Goal: Information Seeking & Learning: Learn about a topic

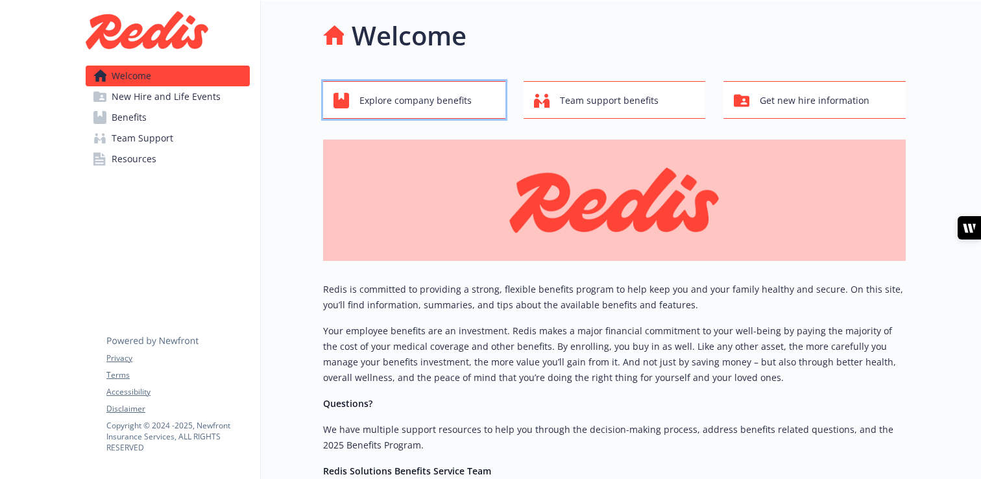
click at [423, 108] on span "Explore company benefits" at bounding box center [415, 100] width 112 height 25
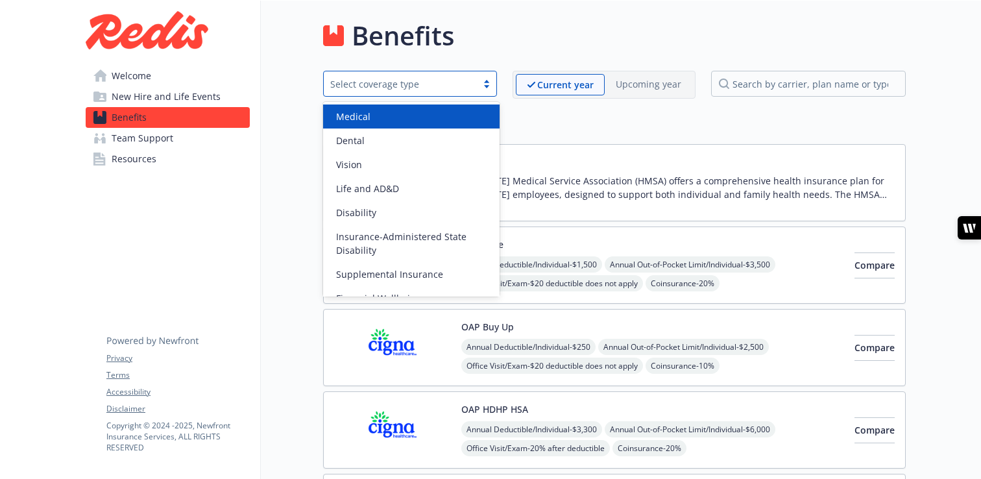
click at [479, 93] on div "Select coverage type" at bounding box center [410, 84] width 174 height 26
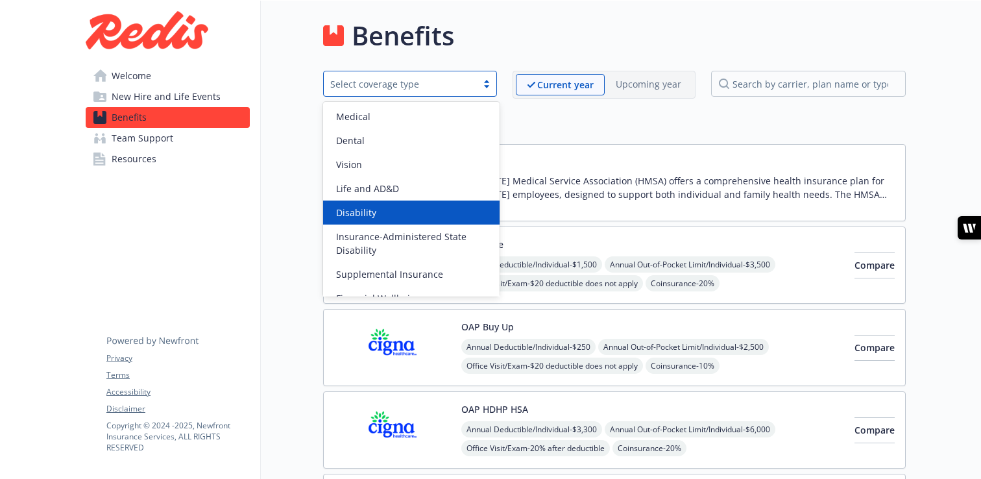
scroll to position [40, 0]
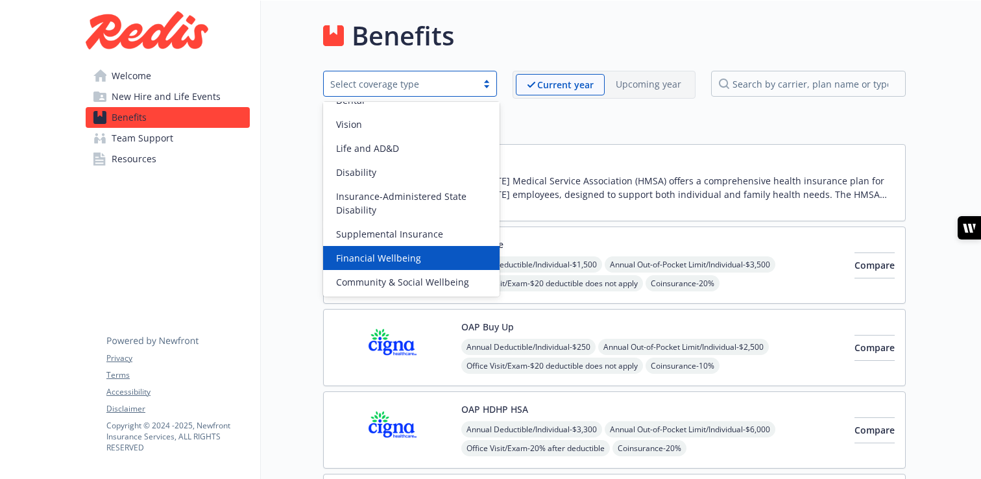
click at [413, 254] on span "Financial Wellbeing" at bounding box center [378, 258] width 85 height 14
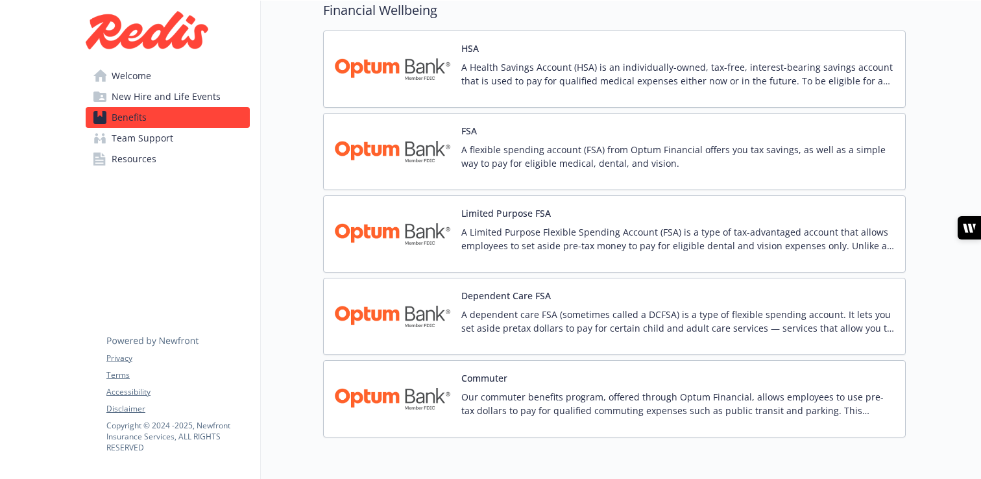
scroll to position [0, 0]
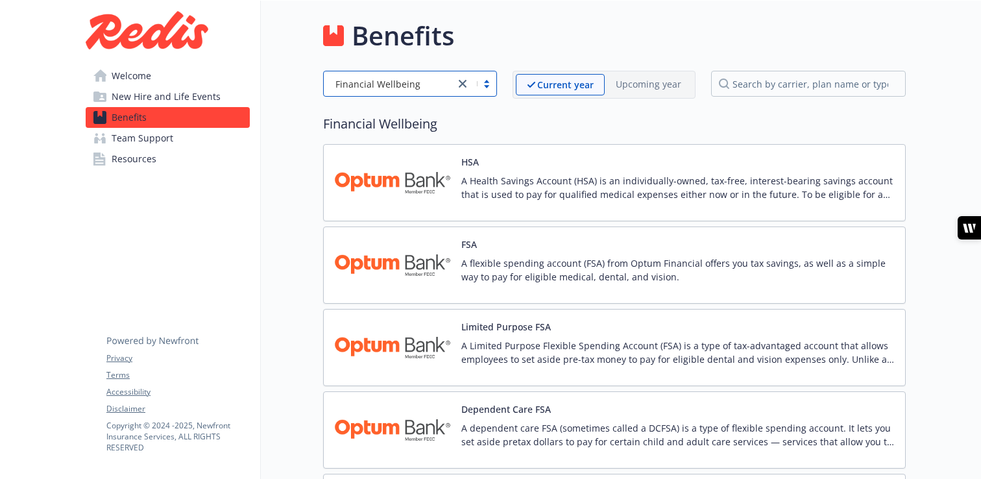
click at [195, 156] on link "Resources" at bounding box center [168, 159] width 164 height 21
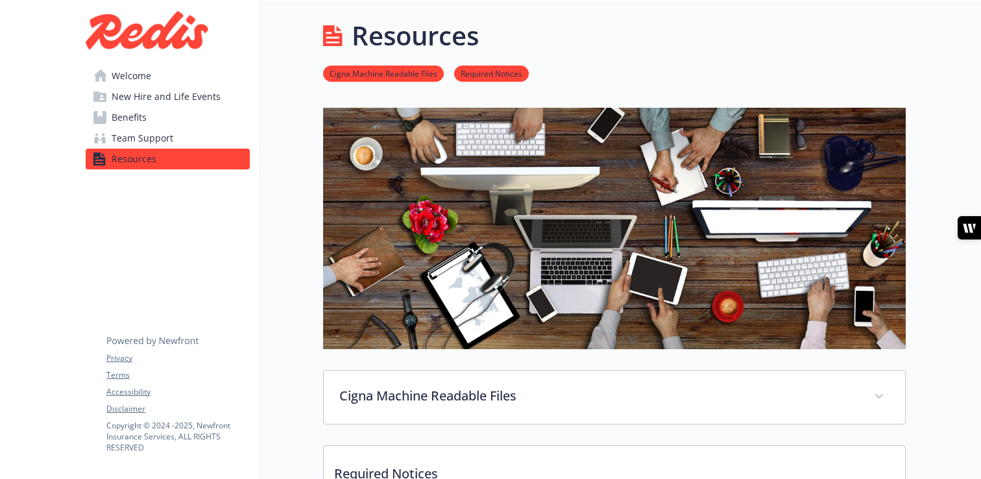
click at [164, 82] on link "Welcome" at bounding box center [168, 76] width 164 height 21
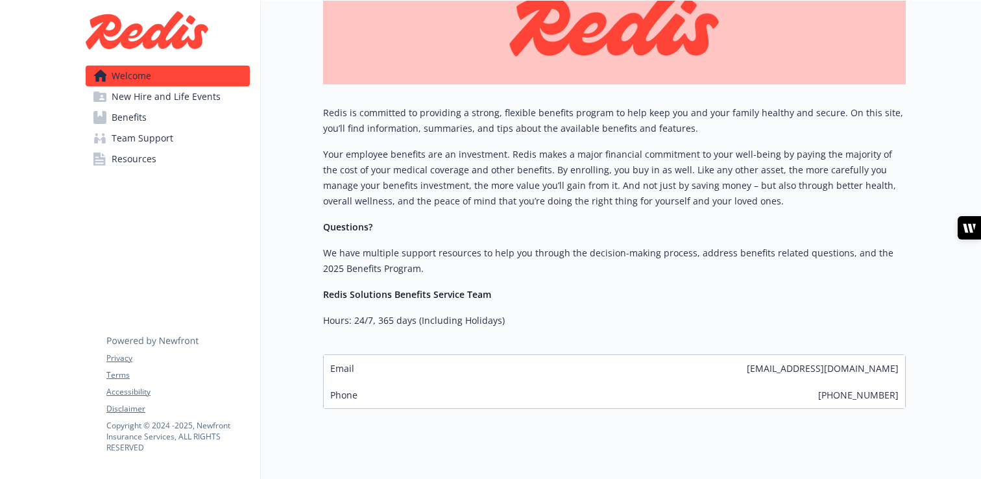
scroll to position [200, 0]
